Goal: Task Accomplishment & Management: Manage account settings

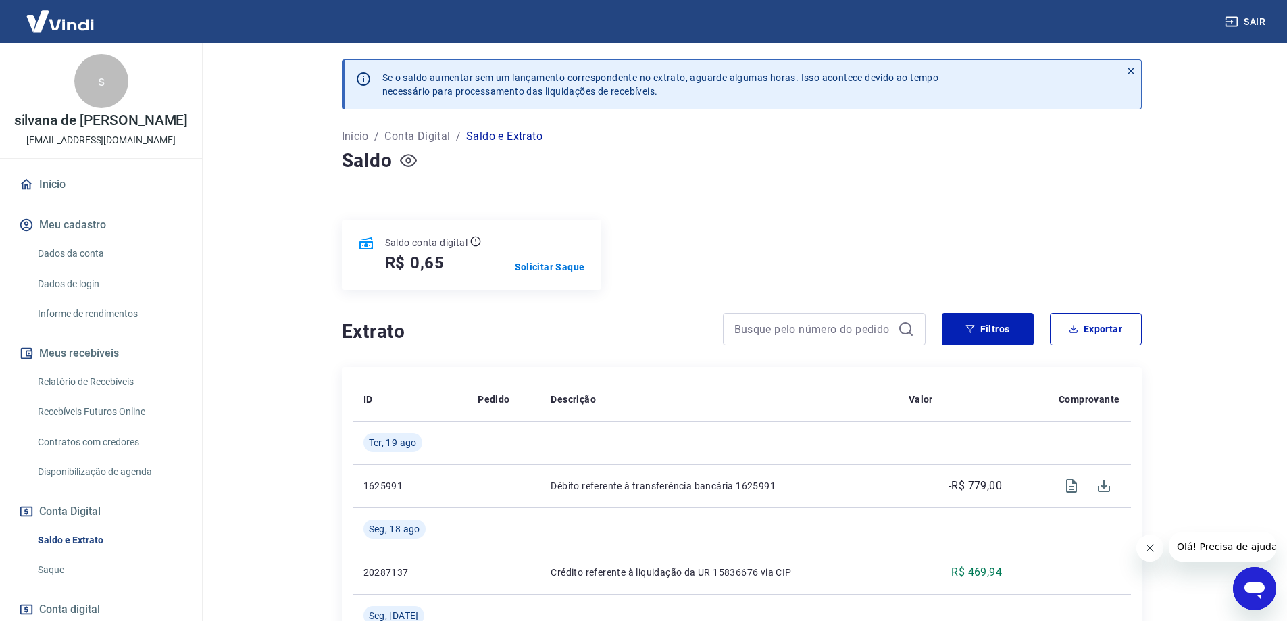
click at [411, 158] on icon "button" at bounding box center [408, 160] width 17 height 17
click at [408, 159] on icon "button" at bounding box center [408, 160] width 17 height 17
